Goal: Task Accomplishment & Management: Use online tool/utility

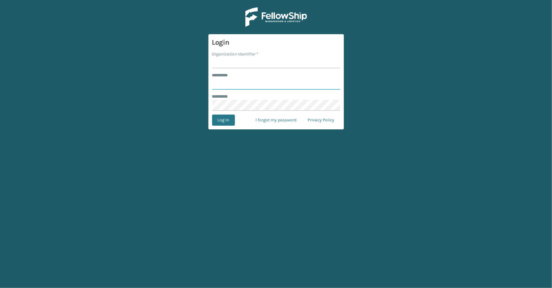
type input "*****"
type input "SleepGeekz"
click at [217, 119] on button "Log In" at bounding box center [223, 119] width 23 height 11
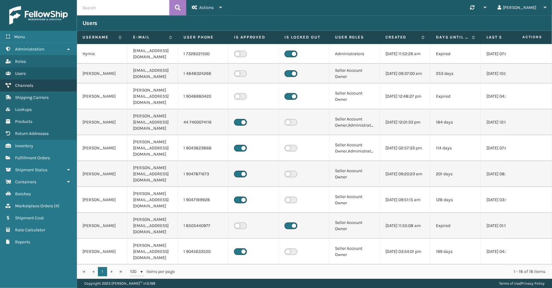
click at [28, 84] on span "Channels" at bounding box center [24, 85] width 18 height 5
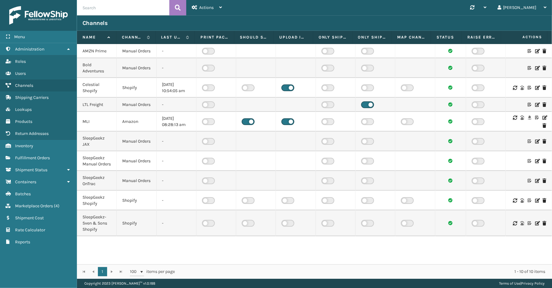
click at [542, 120] on icon at bounding box center [544, 117] width 4 height 4
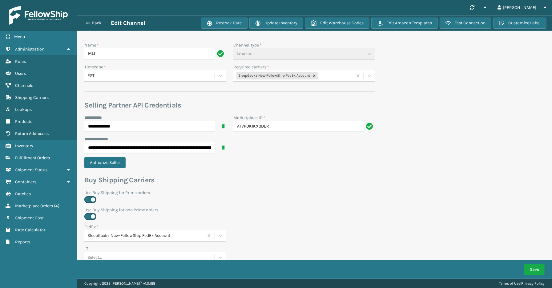
click at [333, 73] on div "SleepGeekz New-FellowShip FedEx Account" at bounding box center [292, 76] width 119 height 10
click at [274, 146] on div "SleepGeekz-UPS" at bounding box center [304, 147] width 142 height 11
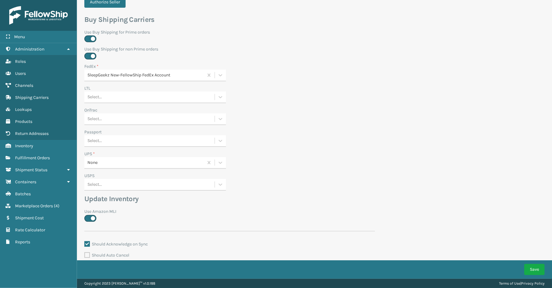
scroll to position [171, 0]
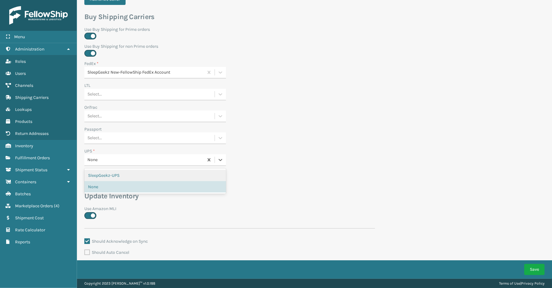
click at [118, 159] on div "None" at bounding box center [145, 160] width 117 height 6
click at [112, 173] on div "SleepGeekz-UPS" at bounding box center [155, 175] width 142 height 11
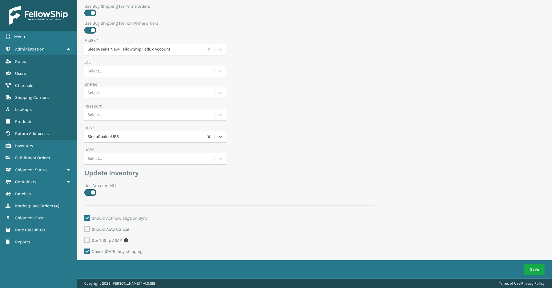
scroll to position [204, 0]
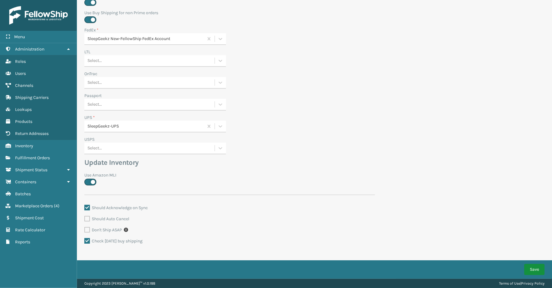
click at [524, 268] on button "Save" at bounding box center [534, 269] width 20 height 11
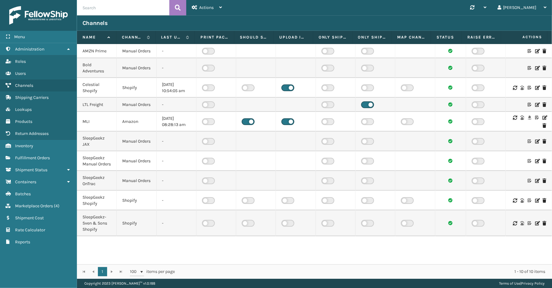
click at [542, 120] on icon at bounding box center [544, 117] width 4 height 4
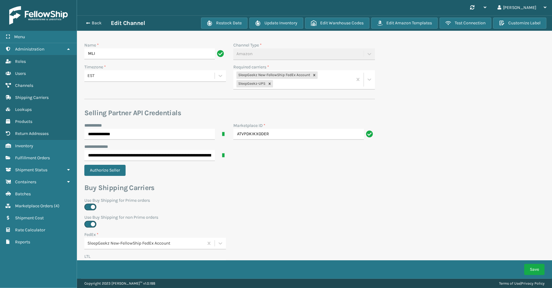
click at [99, 20] on div "Back Edit Channel" at bounding box center [141, 22] width 118 height 7
click at [37, 164] on link "Marketplace Orders Shipment Status" at bounding box center [38, 170] width 77 height 12
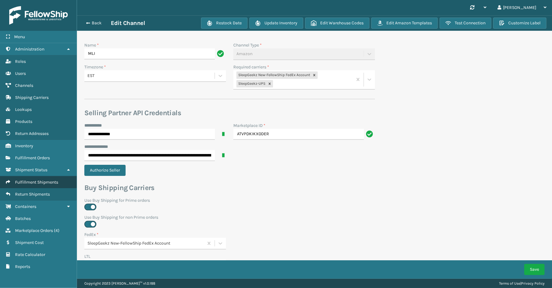
click at [34, 179] on span "Fulfillment Shipments" at bounding box center [36, 181] width 43 height 5
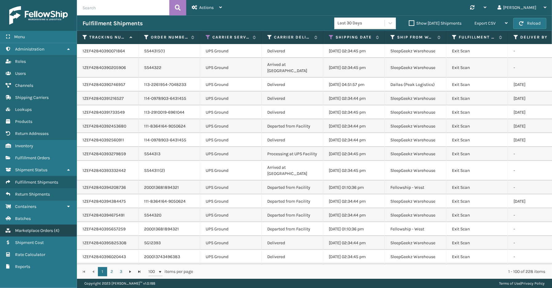
click at [34, 228] on span "Marketplace Orders" at bounding box center [34, 230] width 38 height 5
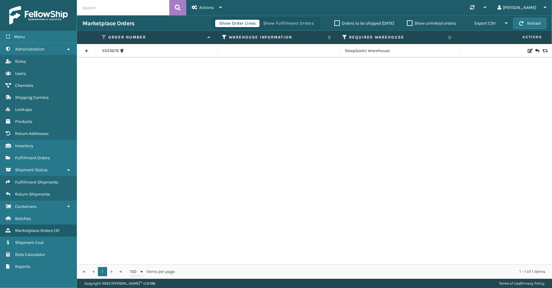
click at [100, 10] on input "text" at bounding box center [123, 7] width 92 height 15
paste input "114-9743269-2061858"
type input "114-9743269-2061858"
click at [179, 10] on icon at bounding box center [178, 7] width 6 height 9
click at [289, 20] on button "Show Fulfillment Orders" at bounding box center [288, 23] width 58 height 7
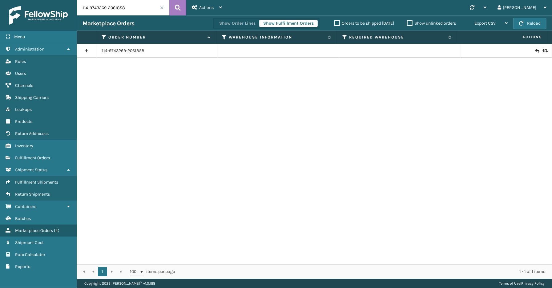
drag, startPoint x: 85, startPoint y: 49, endPoint x: 85, endPoint y: 54, distance: 5.8
click at [85, 49] on link at bounding box center [86, 51] width 19 height 10
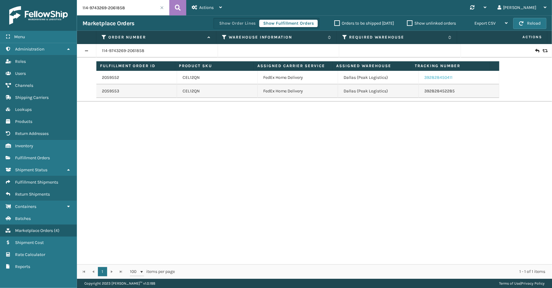
click at [433, 77] on link "392828450411" at bounding box center [438, 77] width 28 height 5
click at [38, 179] on span "Fulfillment Shipments" at bounding box center [36, 181] width 43 height 5
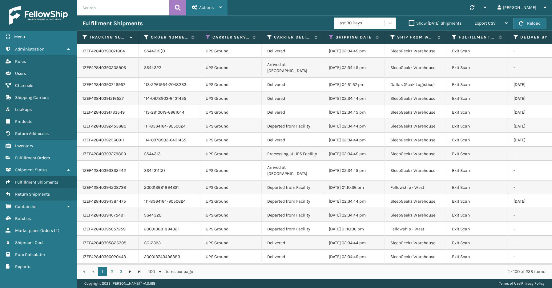
click at [220, 5] on icon at bounding box center [220, 7] width 3 height 4
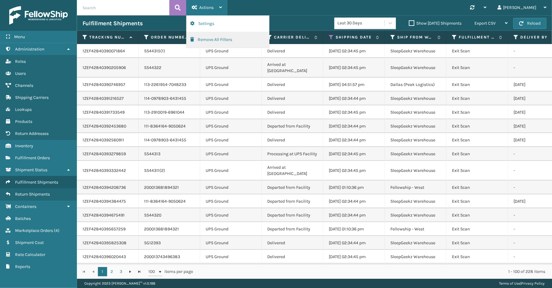
click at [205, 39] on button "Remove All Filters" at bounding box center [227, 40] width 82 height 16
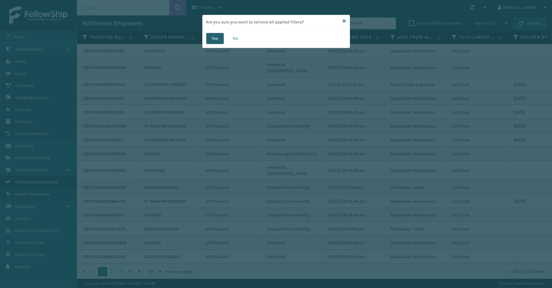
click at [218, 38] on button "Yes" at bounding box center [215, 38] width 18 height 11
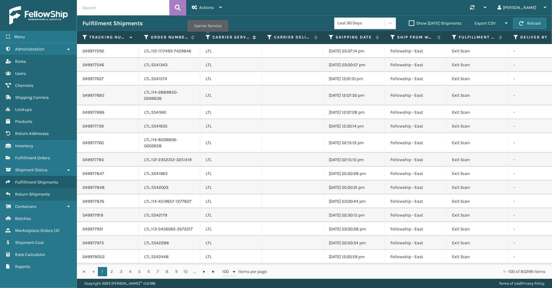
click at [207, 36] on icon at bounding box center [207, 37] width 5 height 6
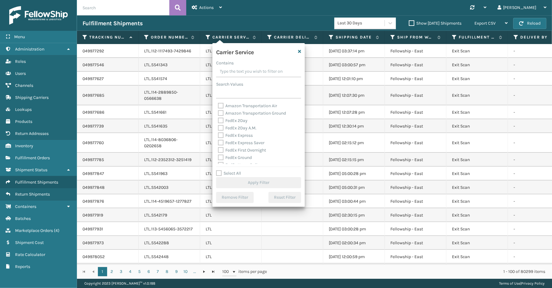
click at [232, 174] on label "Select All" at bounding box center [228, 172] width 25 height 5
click at [232, 170] on input "Select All" at bounding box center [262, 170] width 92 height 1
checkbox input "true"
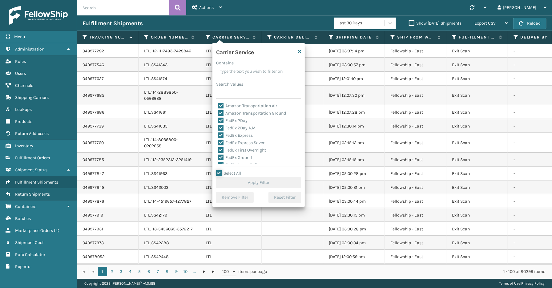
checkbox input "true"
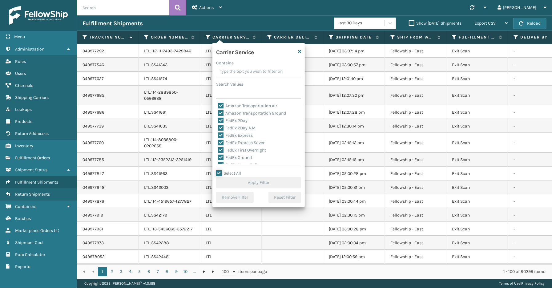
checkbox input "true"
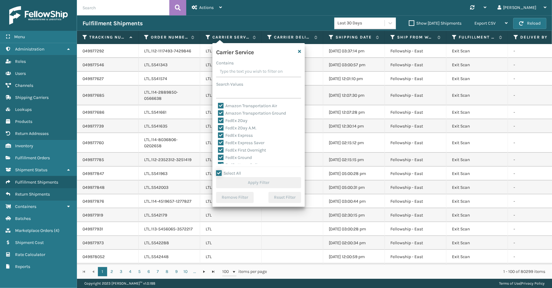
checkbox input "true"
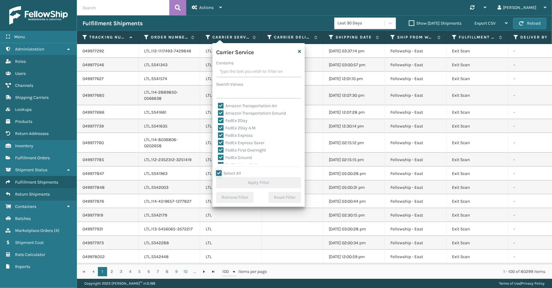
checkbox input "true"
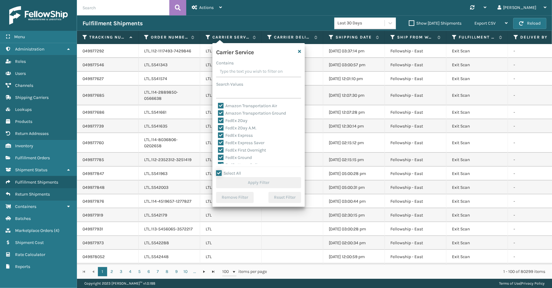
checkbox input "true"
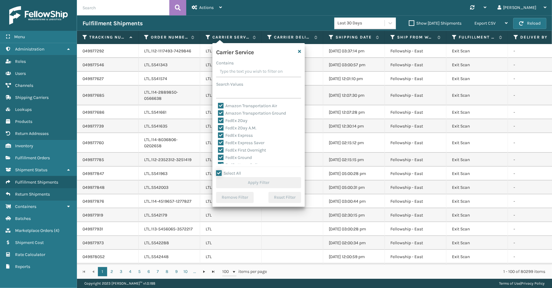
checkbox input "true"
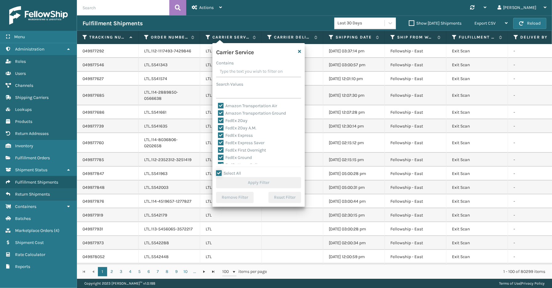
checkbox input "true"
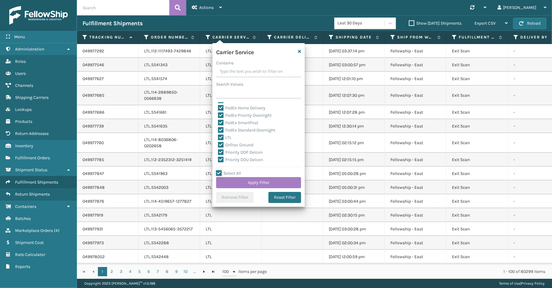
scroll to position [68, 0]
click at [228, 128] on label "LTL" at bounding box center [225, 125] width 14 height 5
click at [218, 126] on input "LTL" at bounding box center [218, 124] width 0 height 4
checkbox input "false"
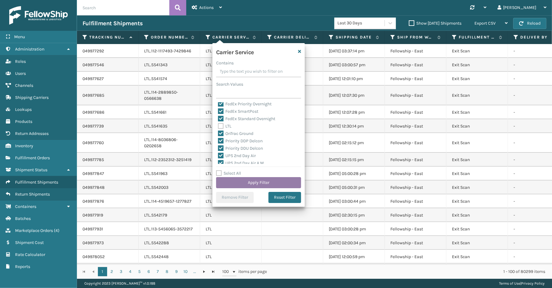
click at [239, 180] on button "Apply Filter" at bounding box center [258, 182] width 85 height 11
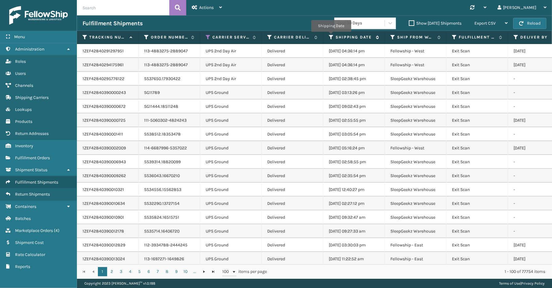
click at [331, 36] on icon at bounding box center [331, 37] width 5 height 6
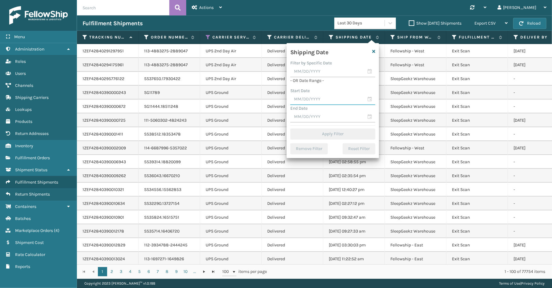
click at [368, 98] on input "text" at bounding box center [332, 99] width 85 height 11
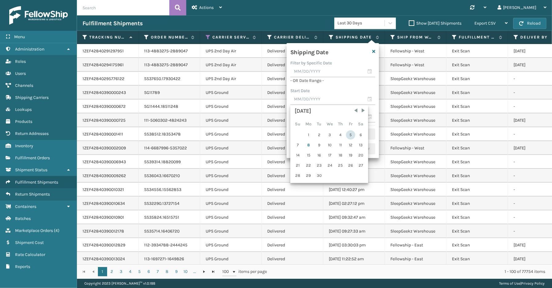
click at [349, 130] on div "5" at bounding box center [350, 134] width 9 height 9
type input "[DATE]"
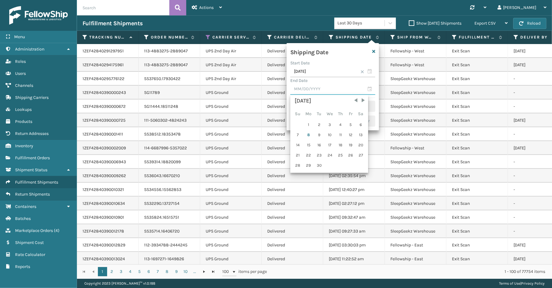
click at [369, 85] on input "text" at bounding box center [332, 89] width 85 height 11
click at [297, 133] on div "7" at bounding box center [298, 134] width 10 height 9
type input "[DATE]"
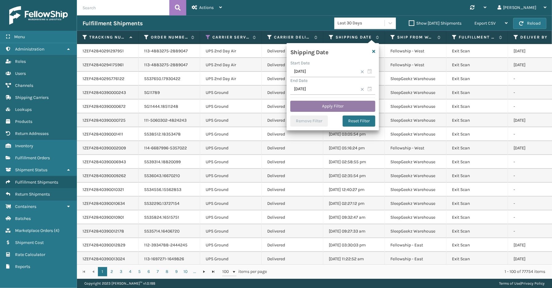
click at [344, 106] on button "Apply Filter" at bounding box center [332, 106] width 85 height 11
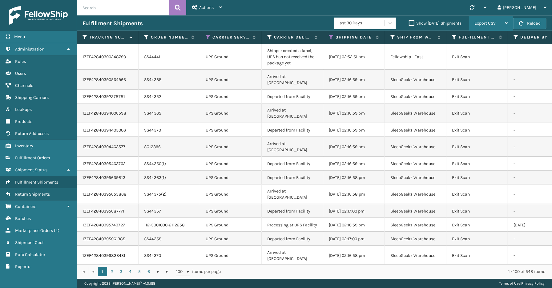
click at [481, 23] on span "Export CSV" at bounding box center [484, 23] width 21 height 5
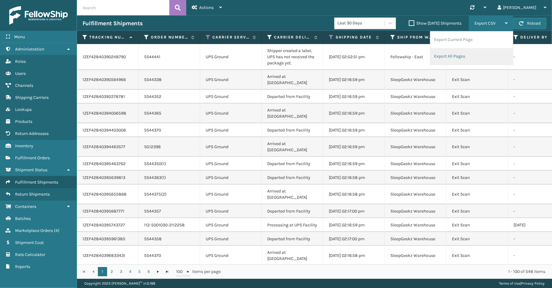
click at [463, 55] on li "Export All Pages" at bounding box center [471, 56] width 82 height 17
